Goal: Transaction & Acquisition: Purchase product/service

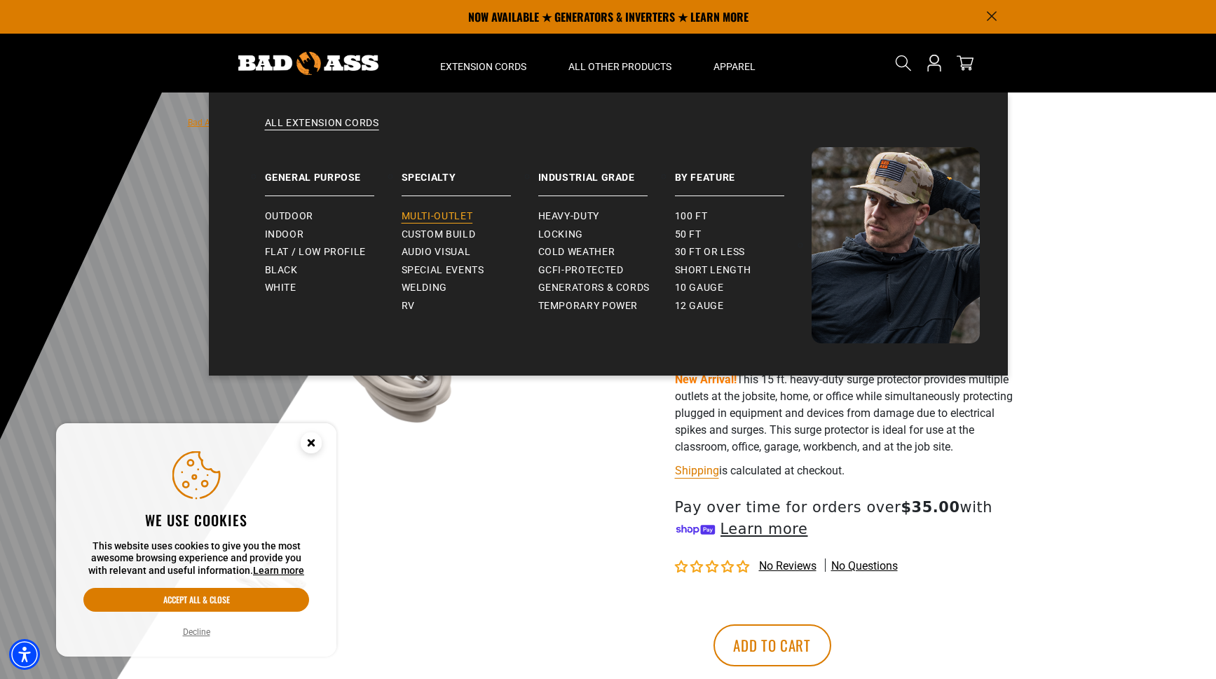
click at [448, 216] on span "Multi-Outlet" at bounding box center [436, 216] width 71 height 13
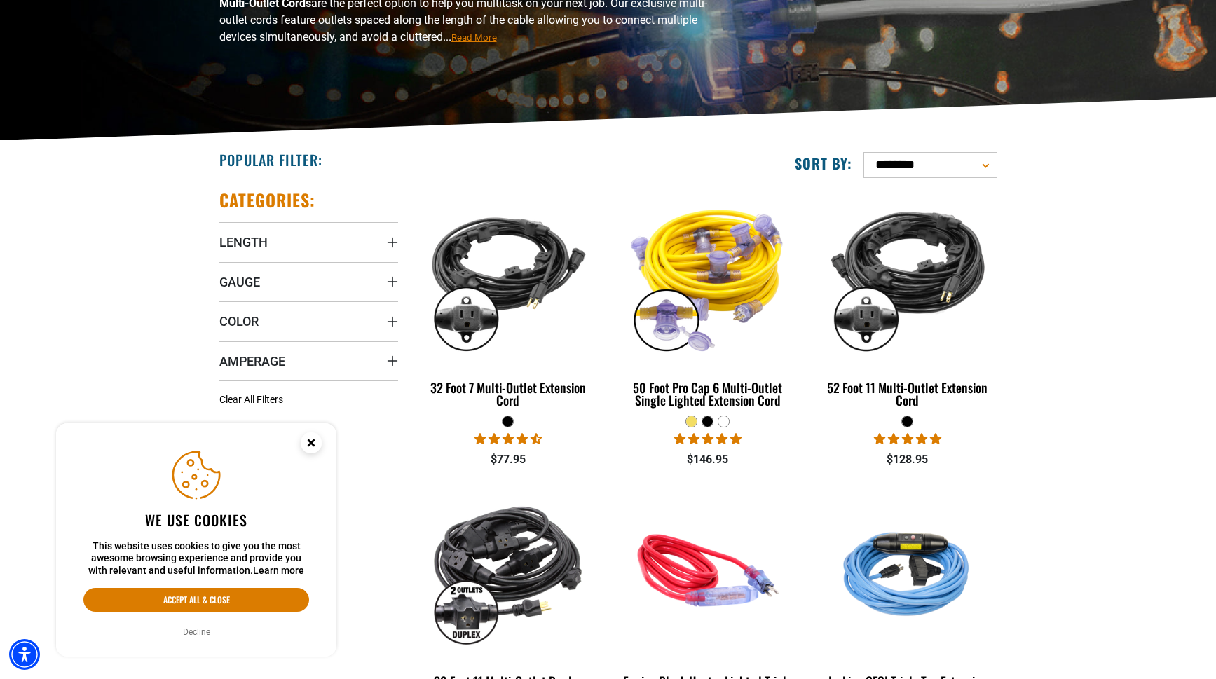
scroll to position [221, 0]
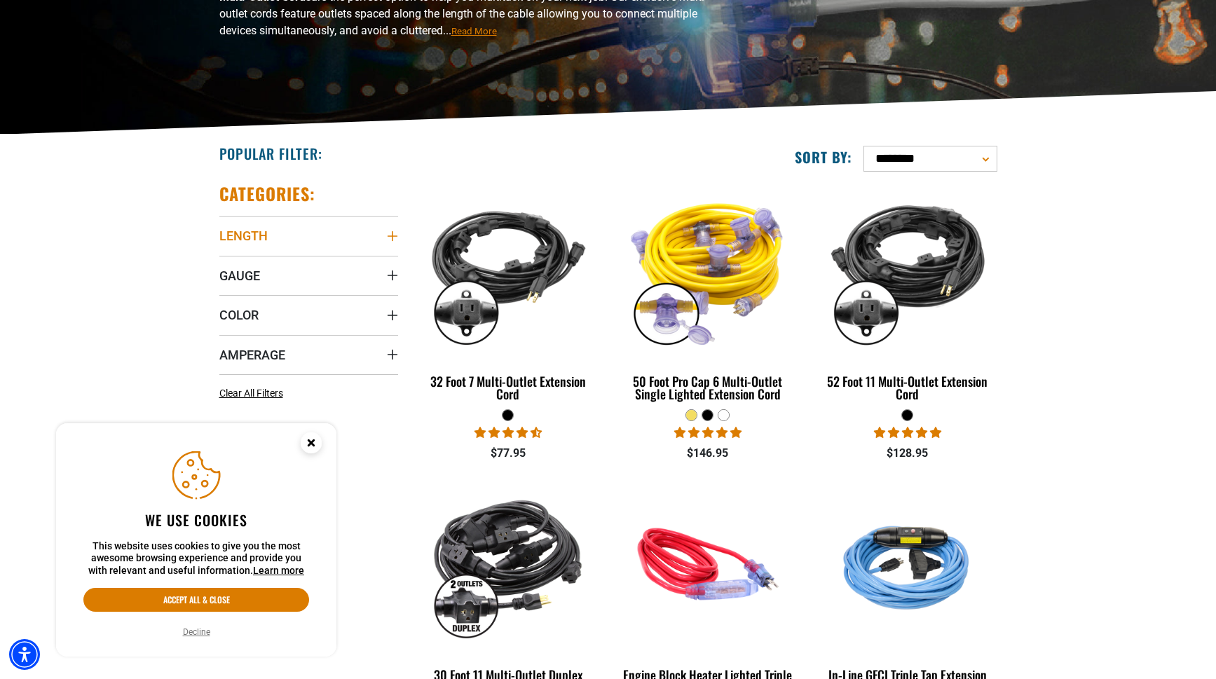
click at [394, 234] on icon "Length" at bounding box center [392, 236] width 11 height 11
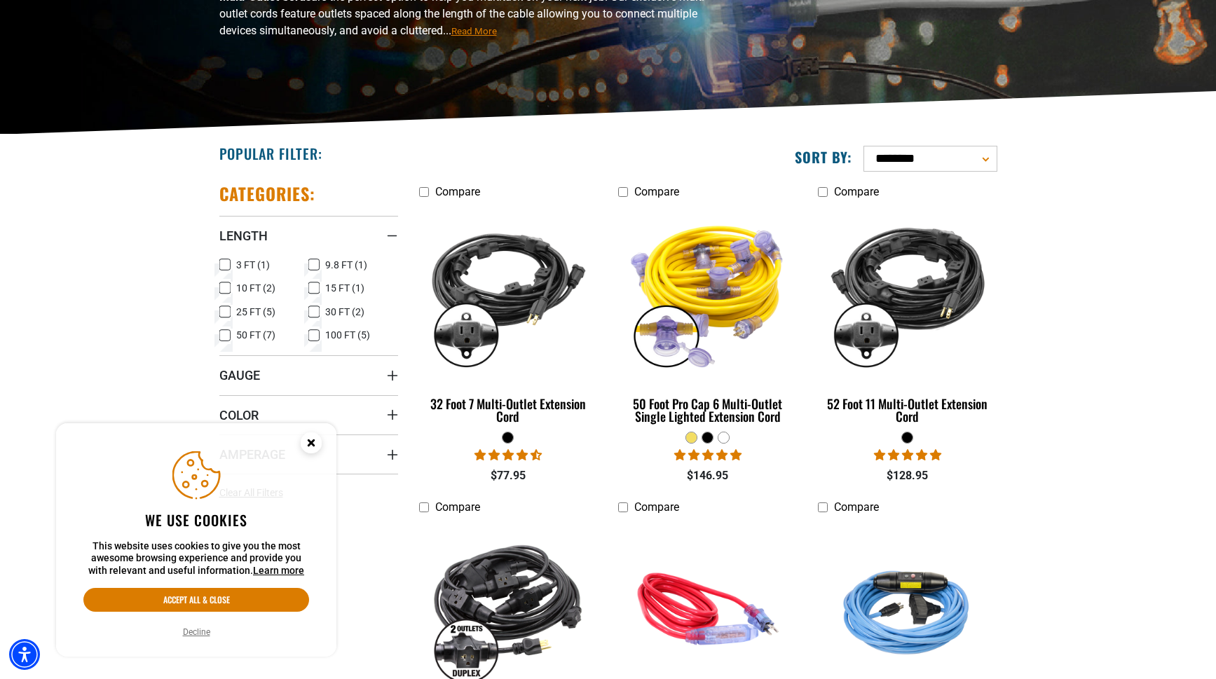
click at [318, 288] on icon at bounding box center [313, 288] width 11 height 18
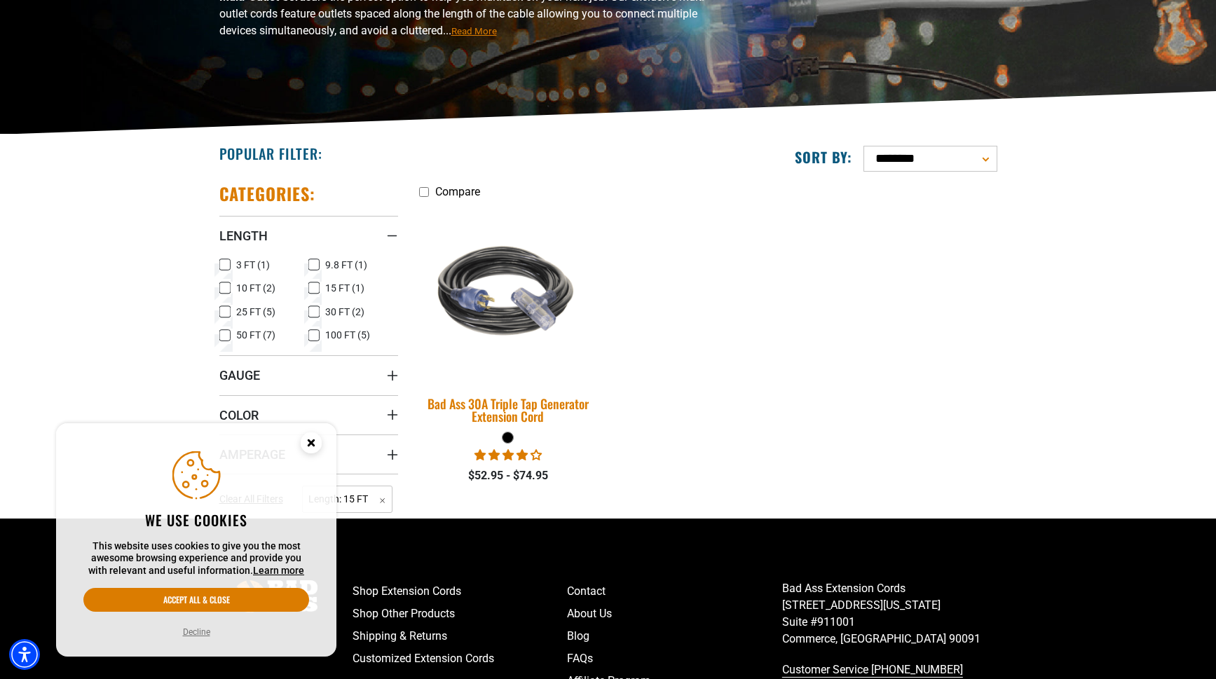
click at [511, 279] on img at bounding box center [508, 292] width 196 height 179
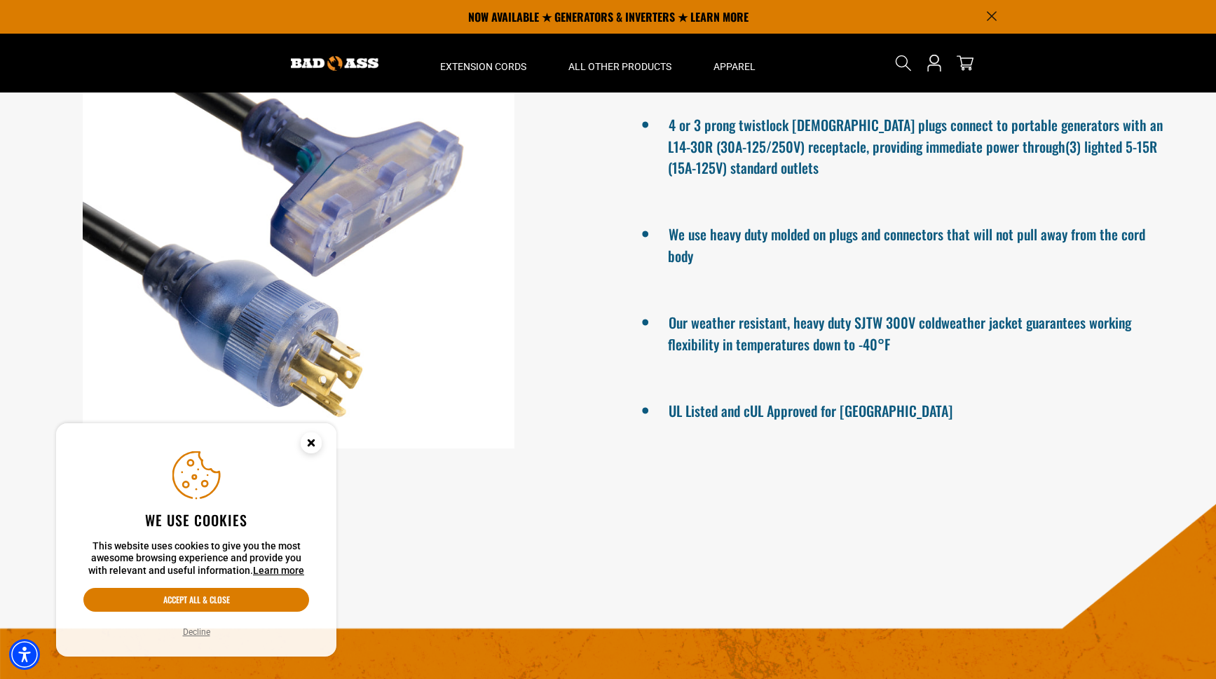
scroll to position [830, 0]
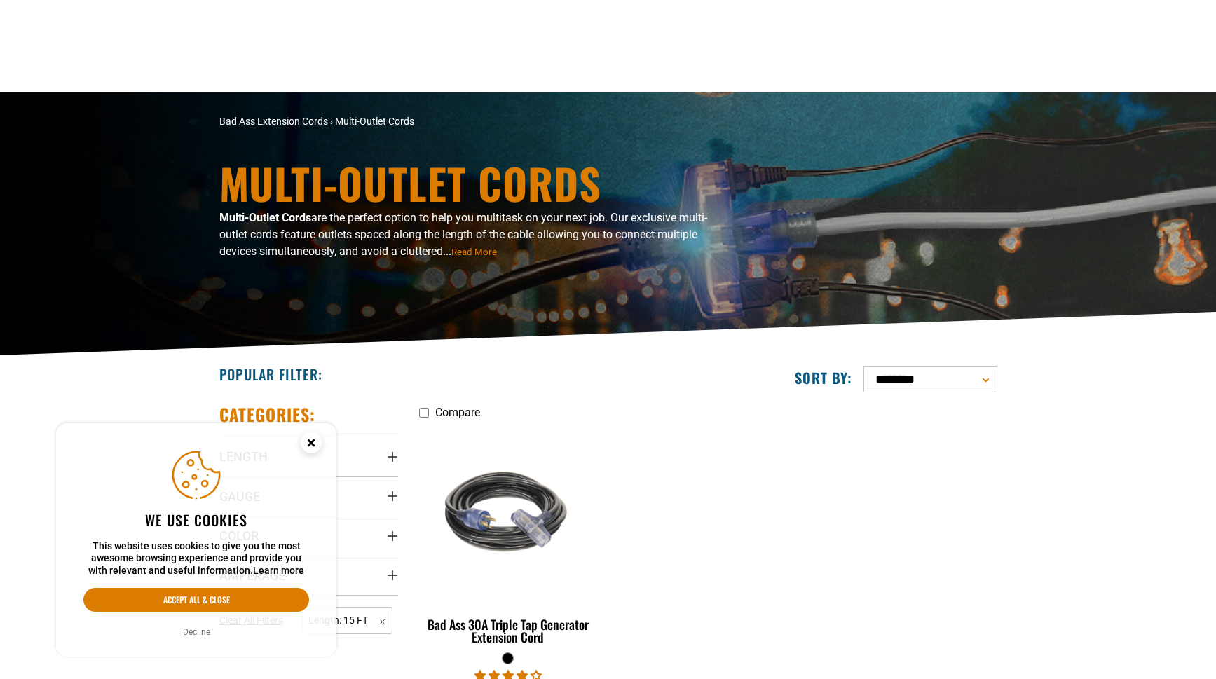
scroll to position [221, 0]
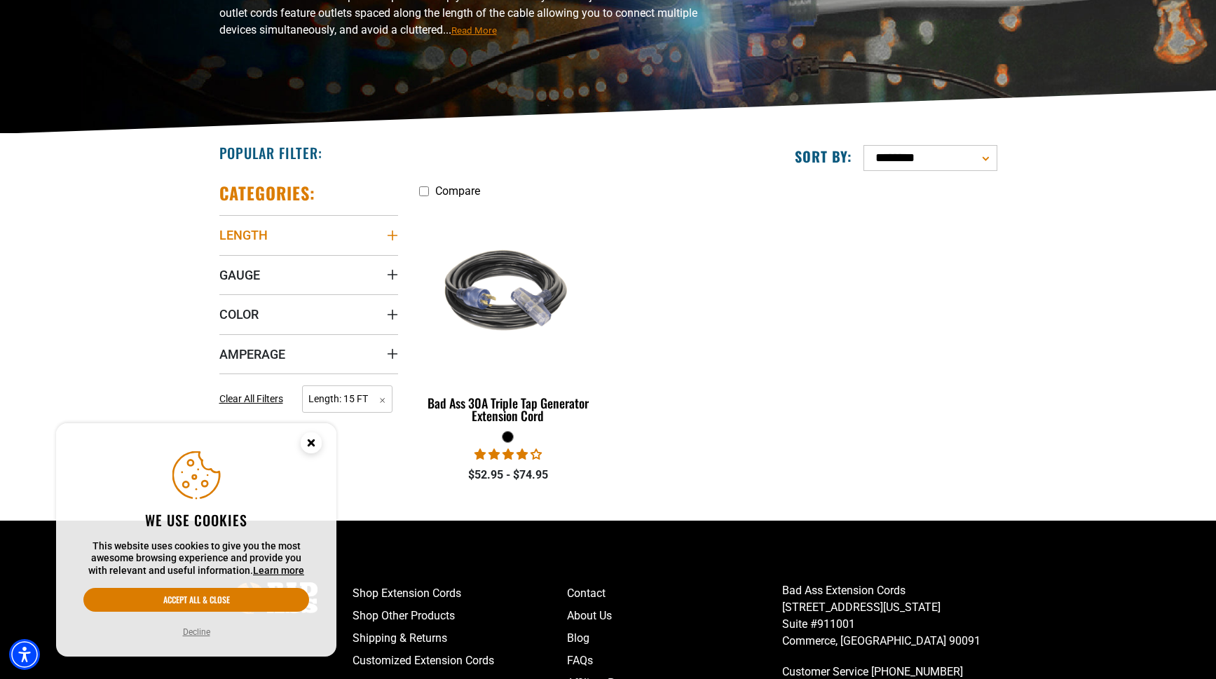
click at [390, 236] on icon "Length" at bounding box center [392, 236] width 10 height 10
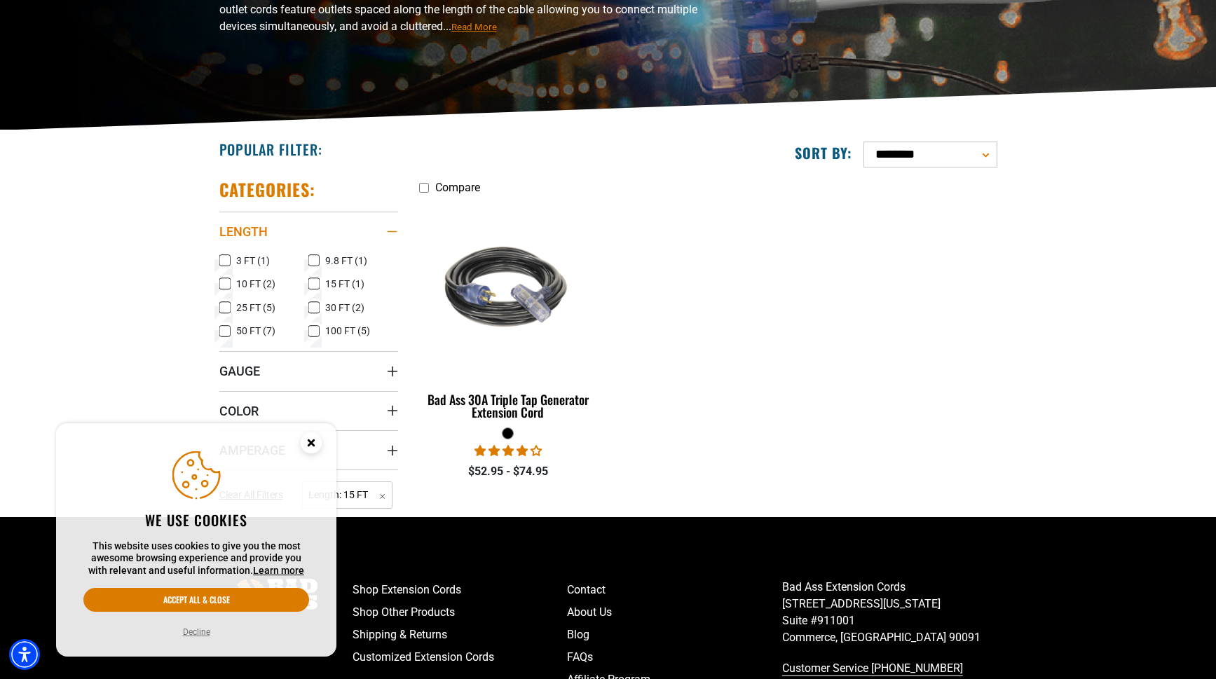
scroll to position [230, 0]
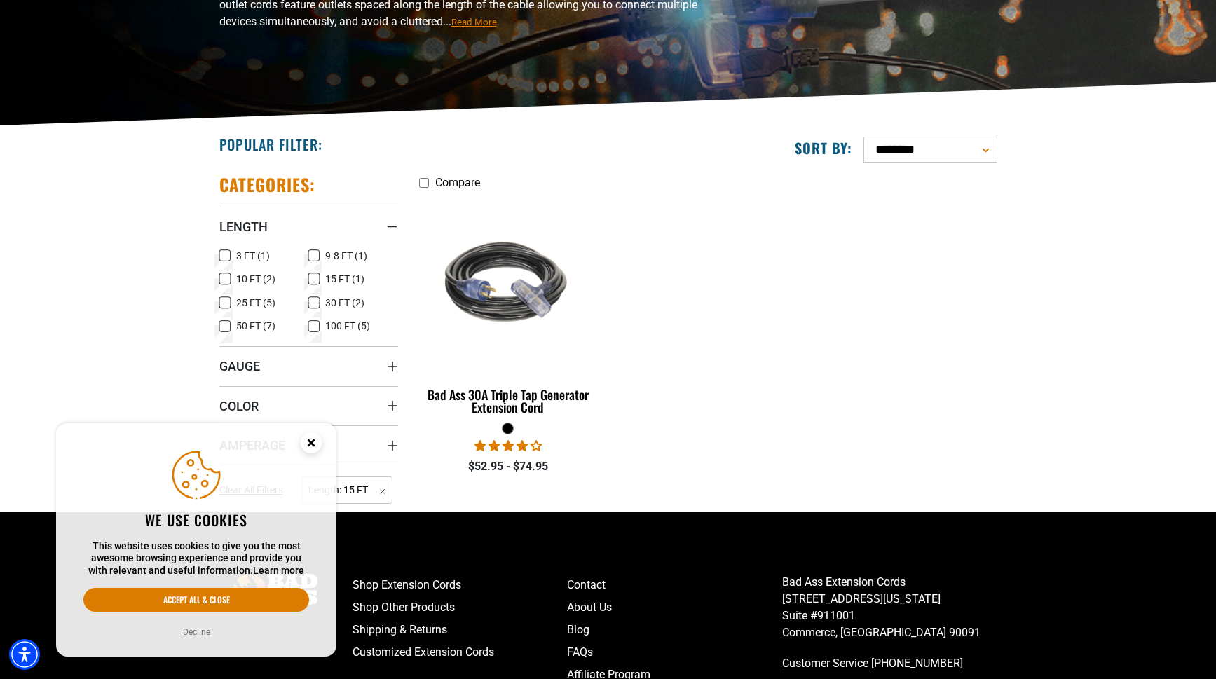
click at [229, 301] on icon at bounding box center [224, 303] width 11 height 18
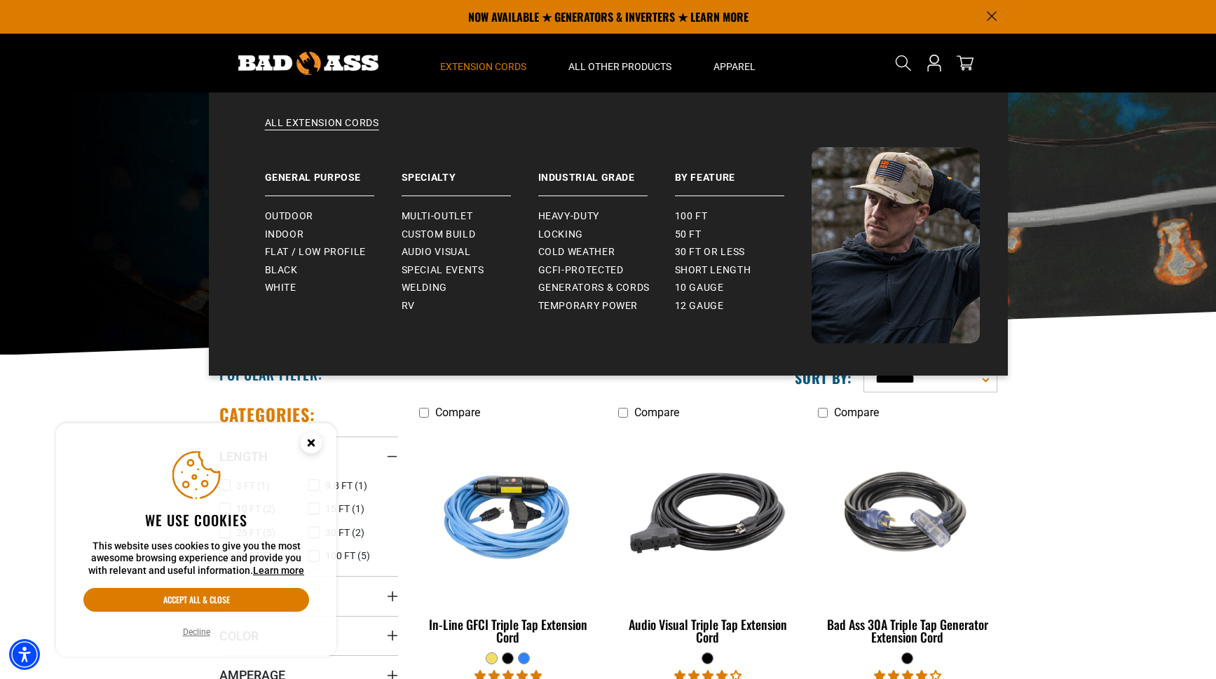
click at [487, 66] on span "Extension Cords" at bounding box center [483, 66] width 86 height 13
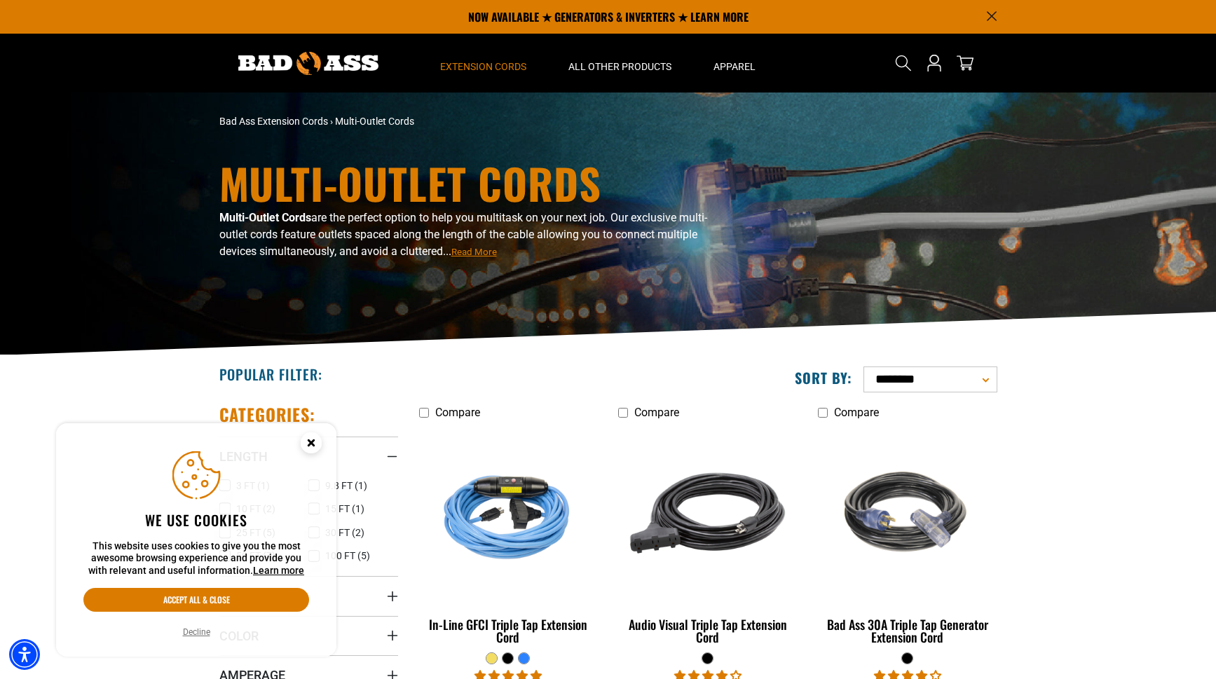
click at [487, 66] on span "Extension Cords" at bounding box center [483, 66] width 86 height 13
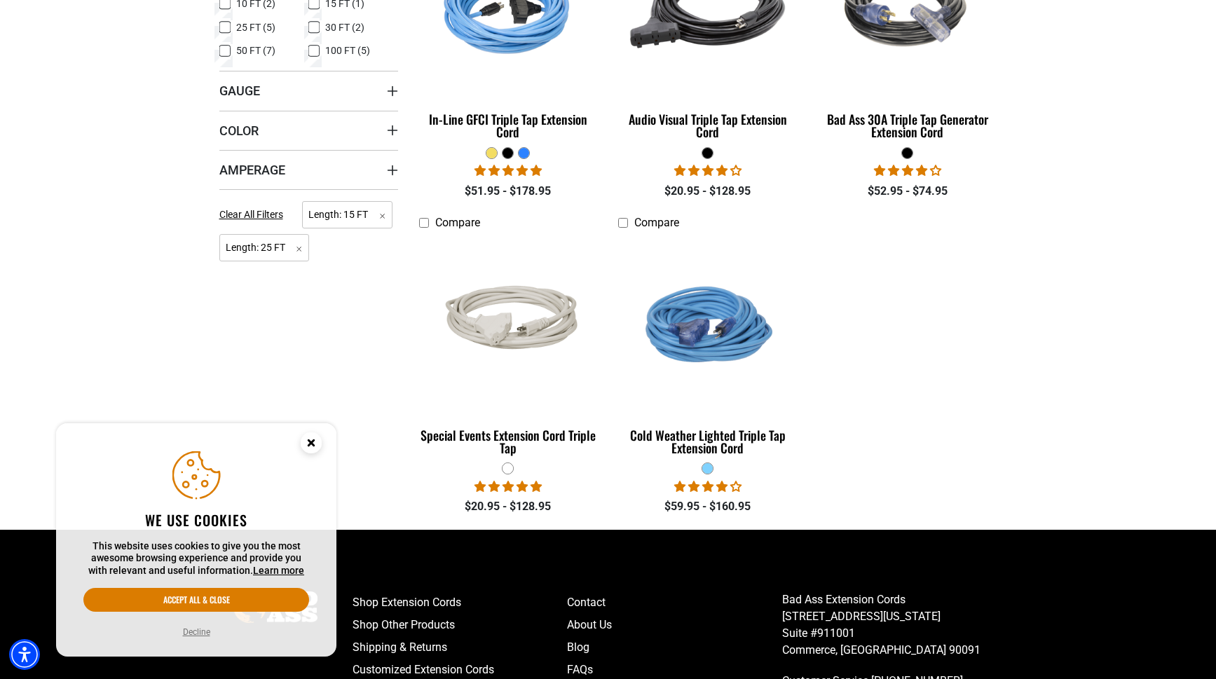
scroll to position [511, 0]
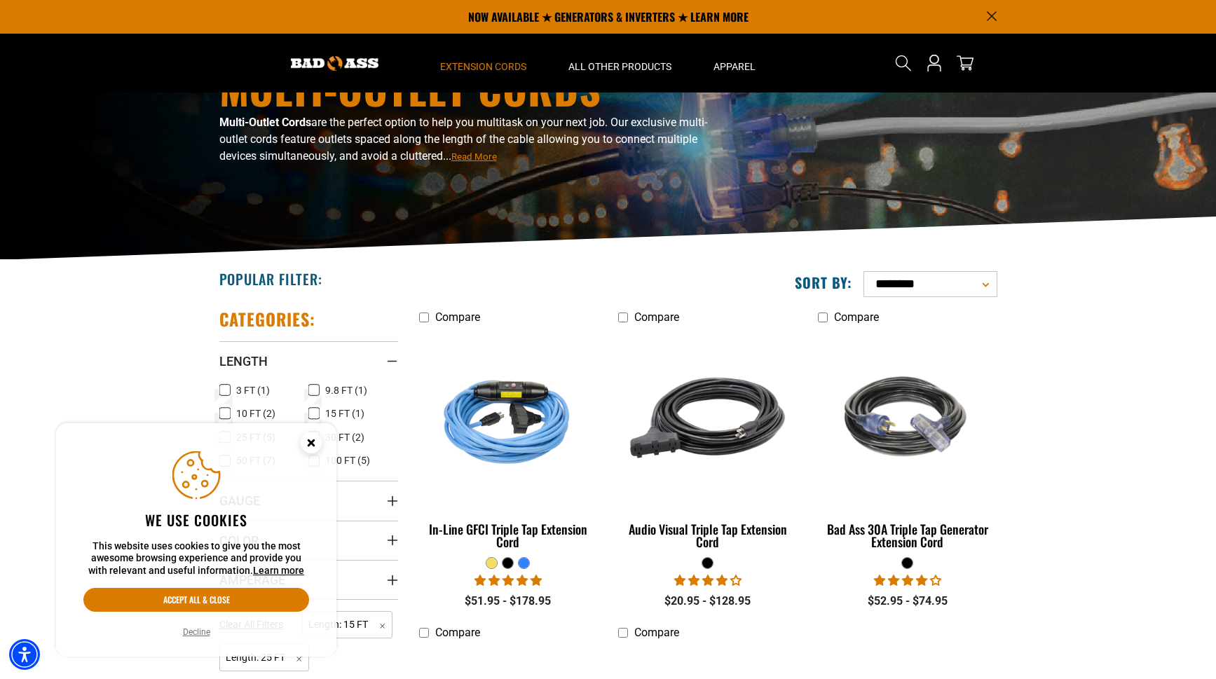
click at [1072, 316] on section "**********" at bounding box center [608, 600] width 1216 height 680
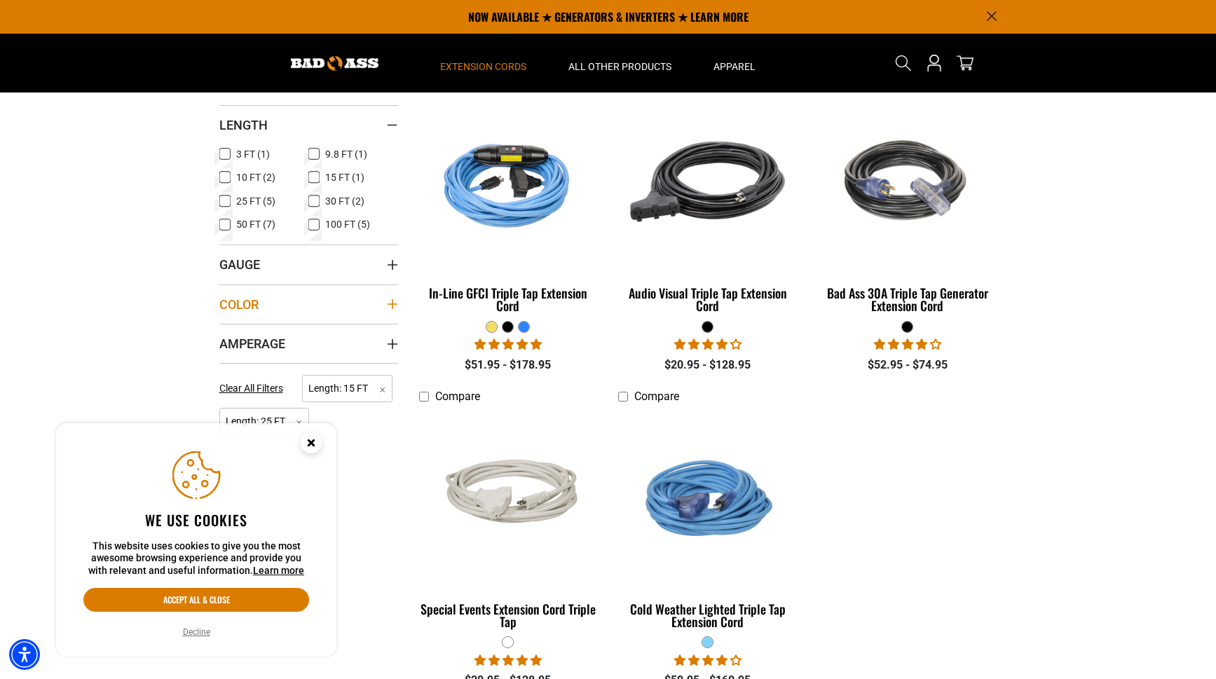
scroll to position [327, 0]
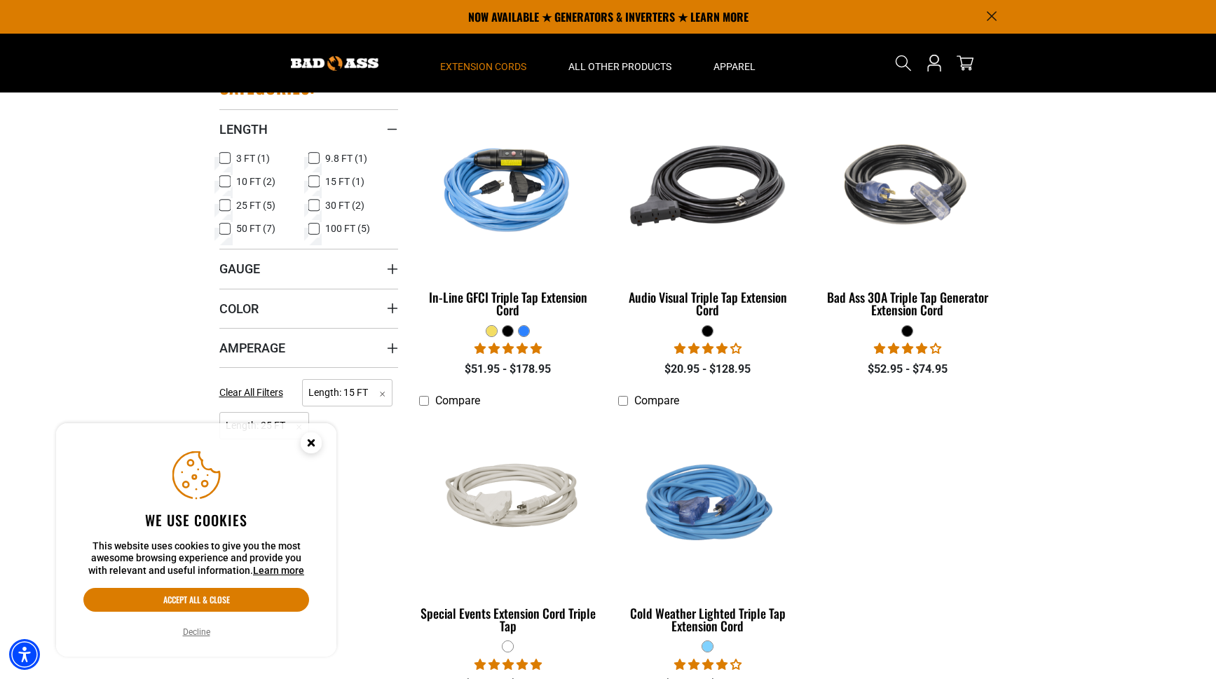
click at [226, 204] on icon at bounding box center [225, 206] width 8 height 8
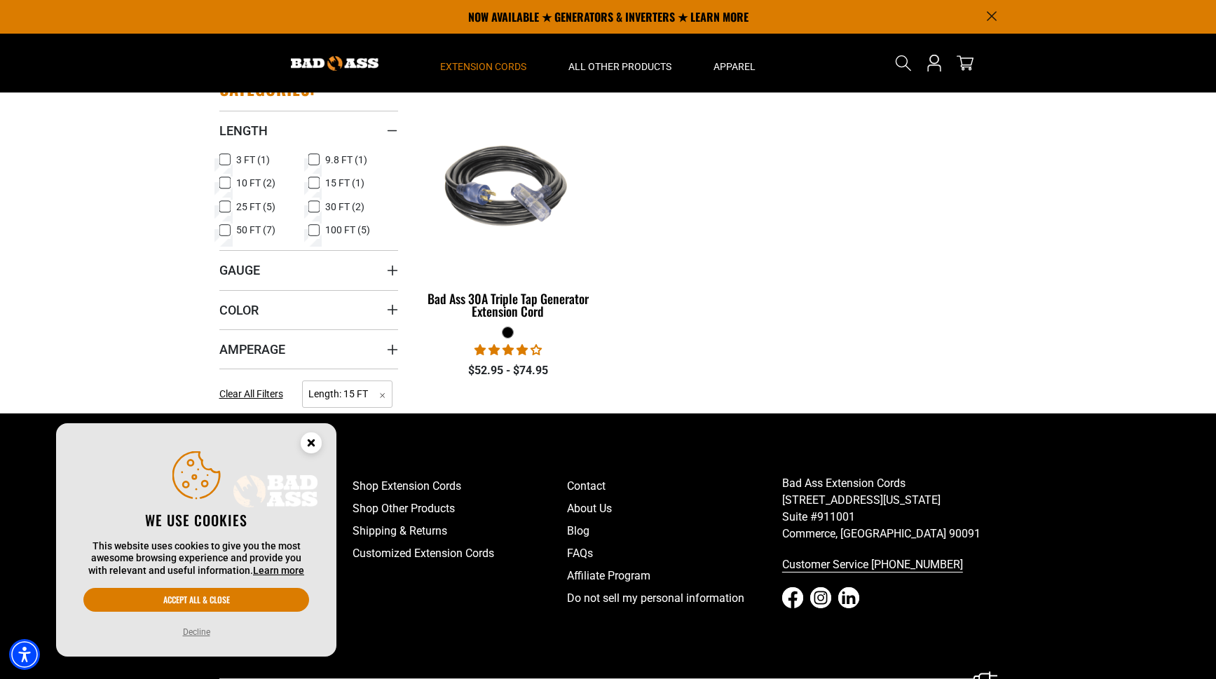
click at [317, 183] on icon at bounding box center [314, 183] width 6 height 4
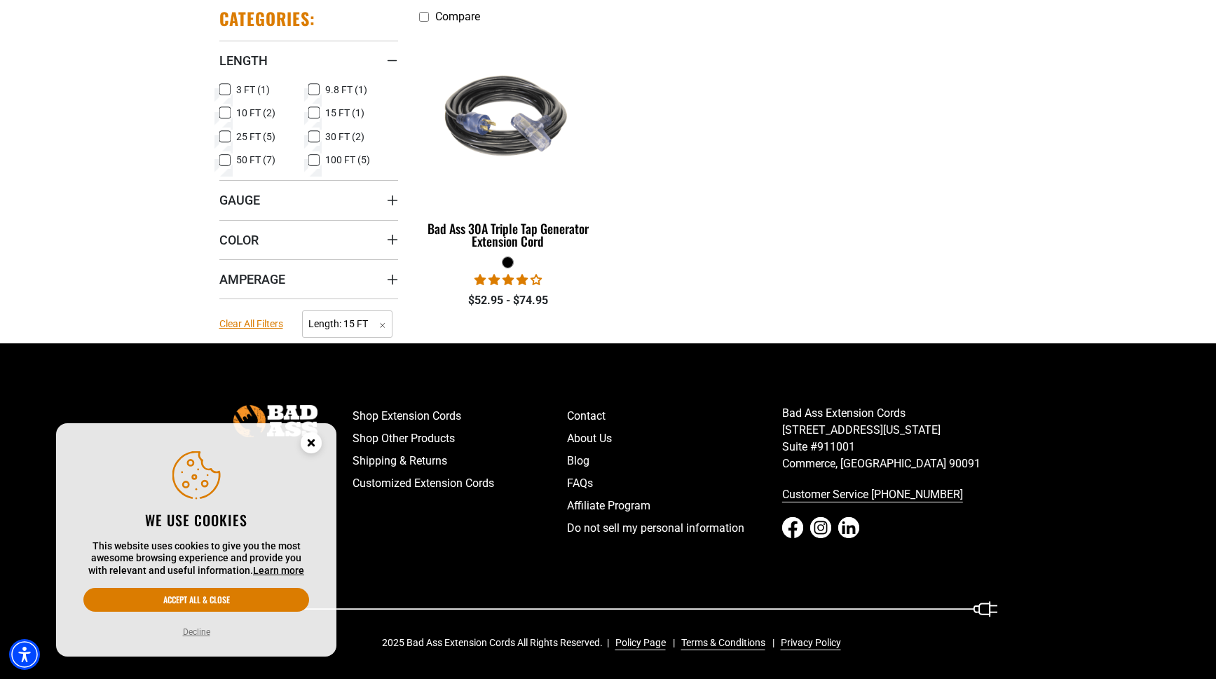
scroll to position [393, 0]
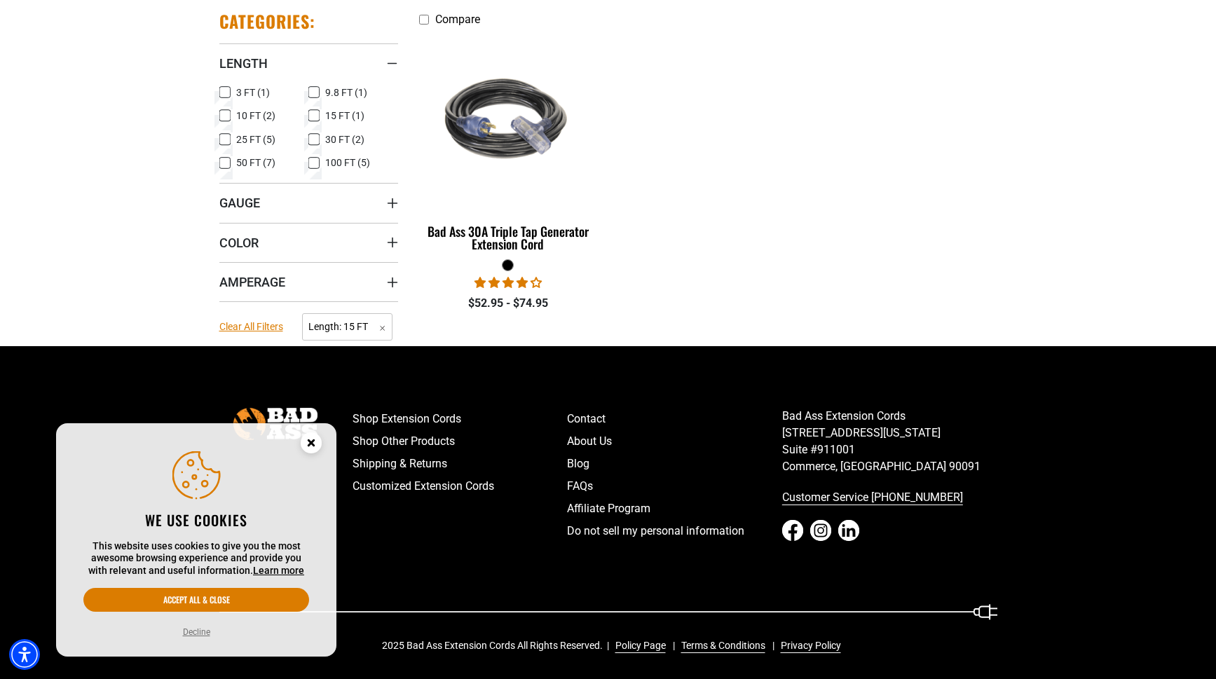
click at [251, 326] on span "Clear All Filters" at bounding box center [251, 326] width 64 height 11
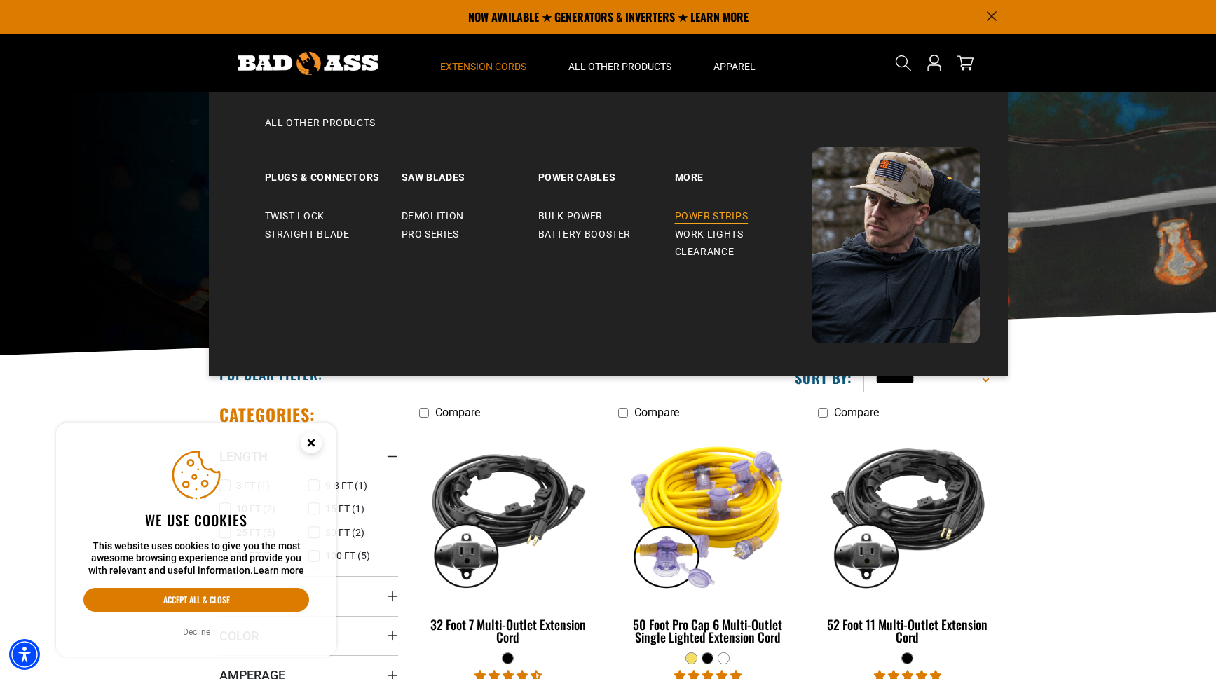
click at [703, 213] on span "Power Strips" at bounding box center [712, 216] width 74 height 13
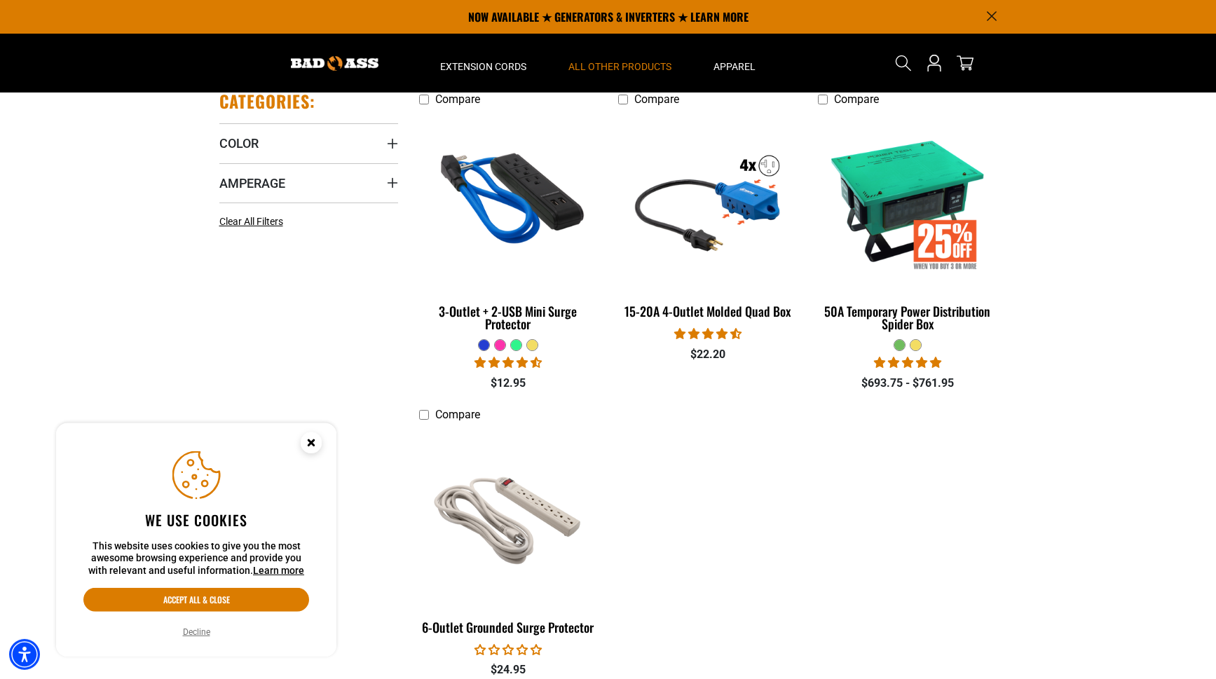
scroll to position [270, 0]
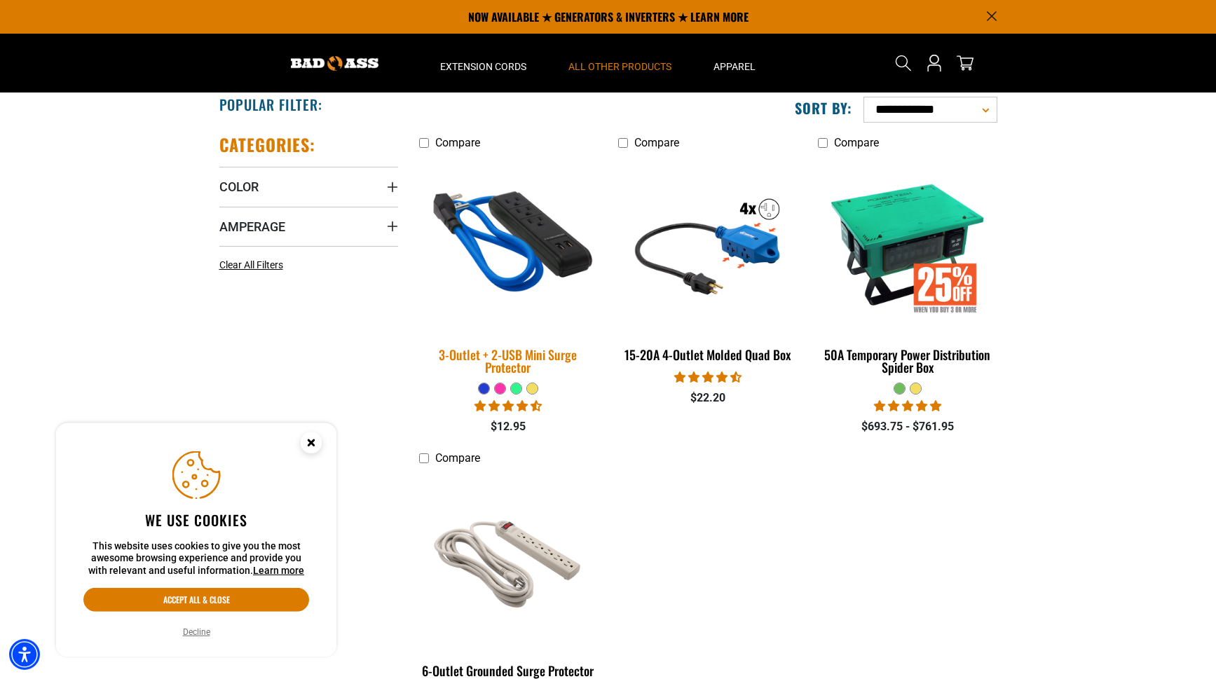
click at [531, 220] on img at bounding box center [508, 243] width 196 height 179
